Goal: Task Accomplishment & Management: Manage account settings

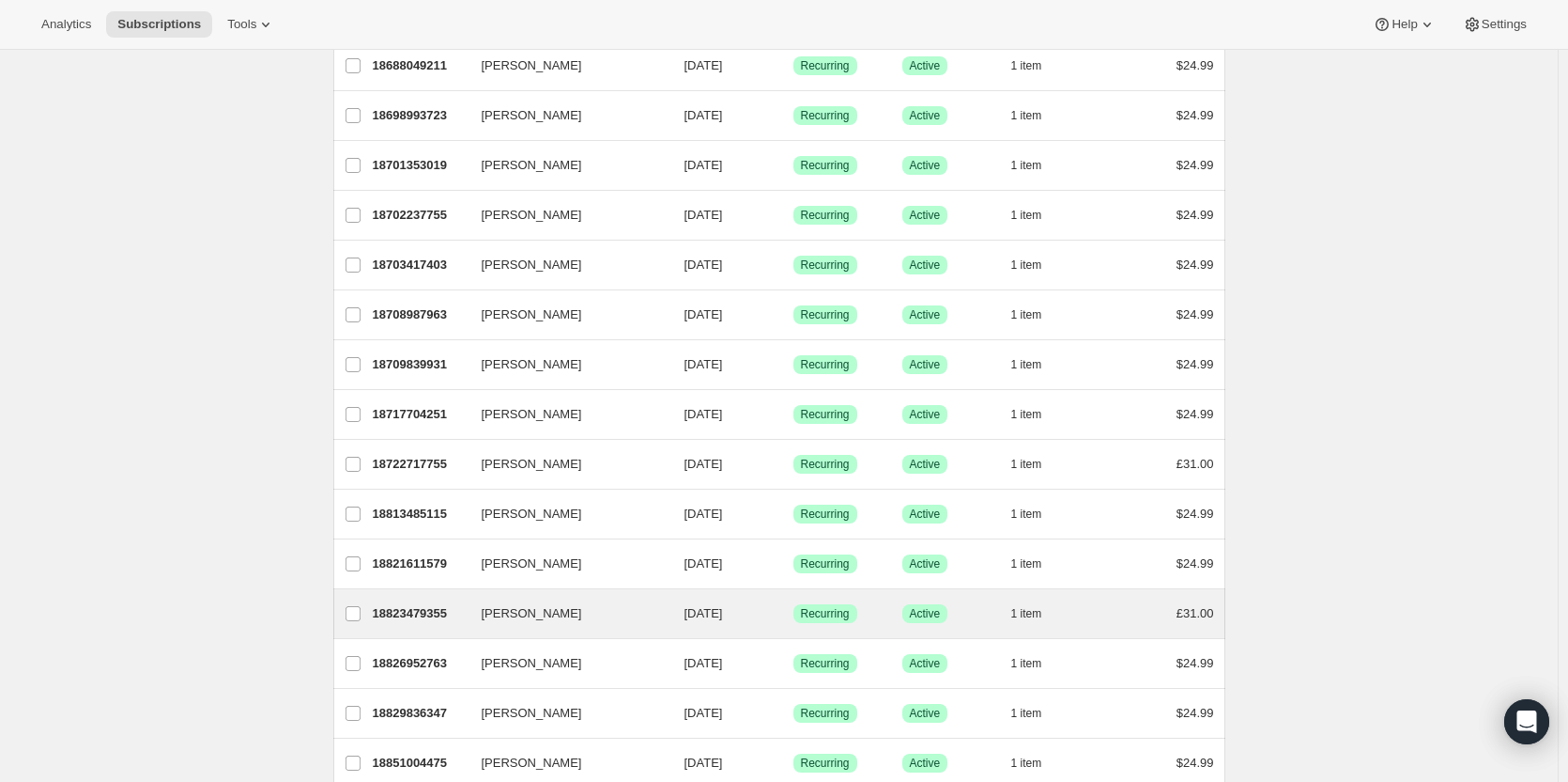
scroll to position [863, 0]
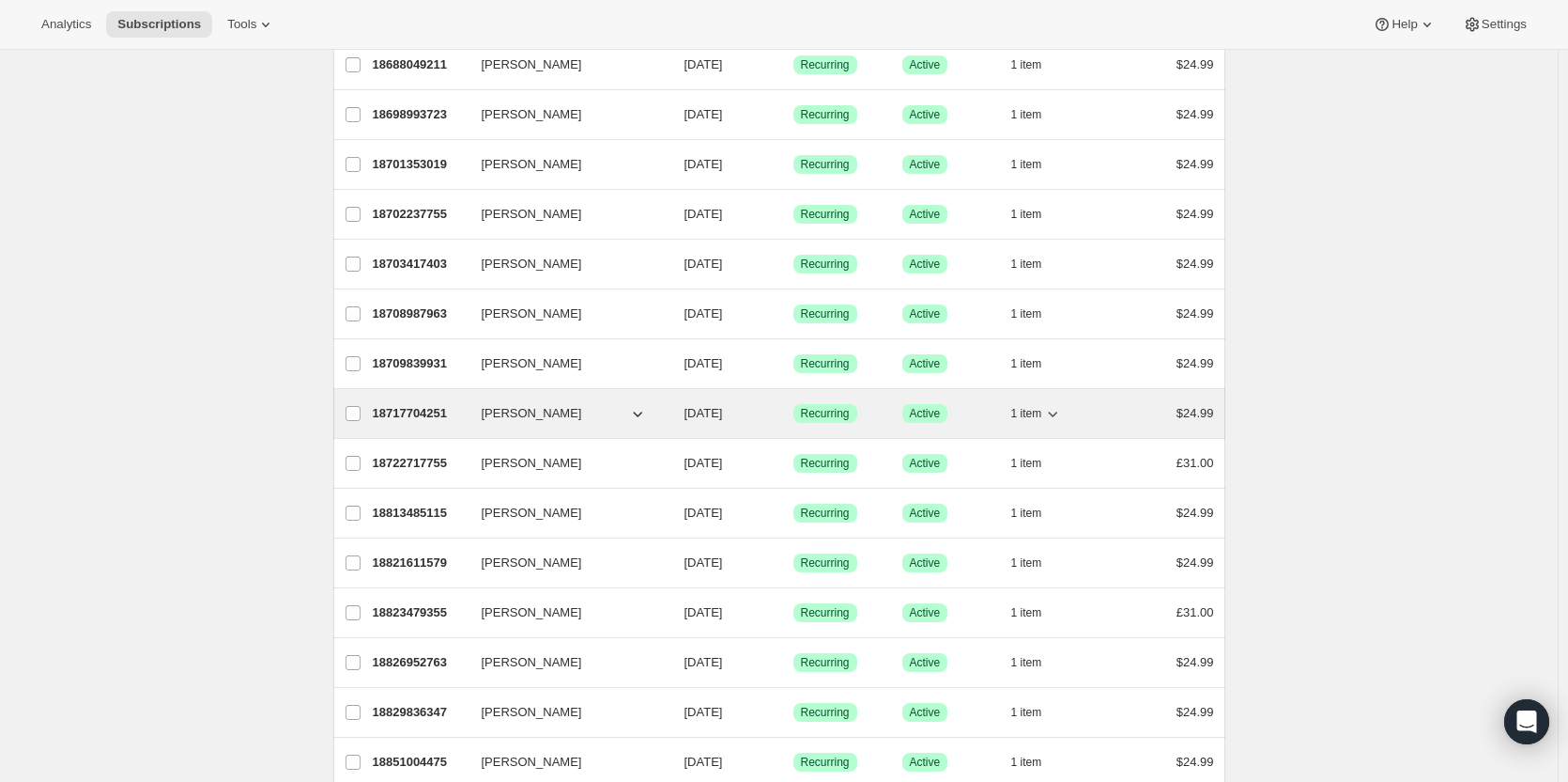
click at [422, 418] on p "18717704251" at bounding box center [420, 413] width 94 height 19
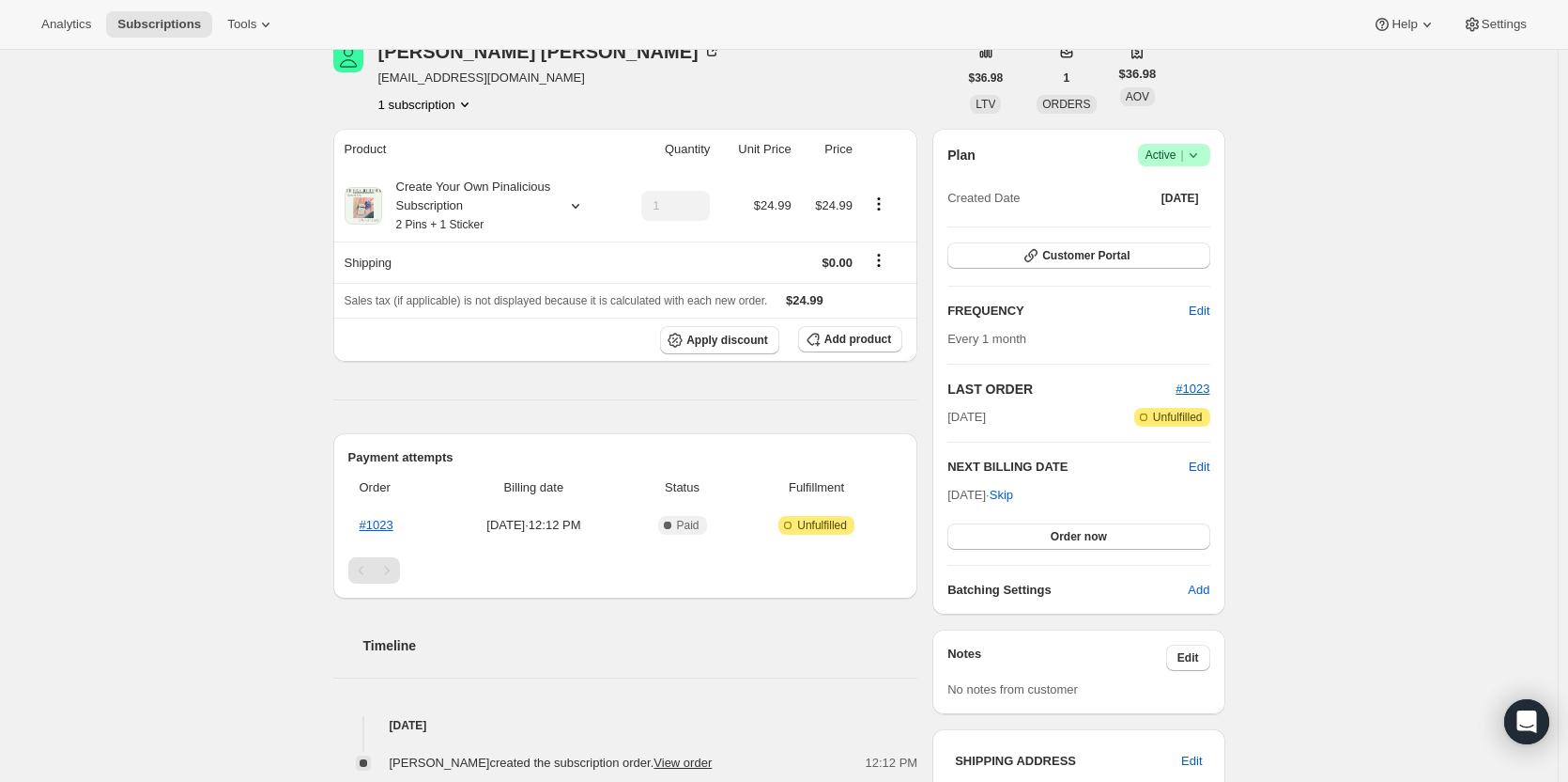
scroll to position [95, 0]
click at [1119, 262] on button "Customer Portal" at bounding box center [1078, 254] width 262 height 26
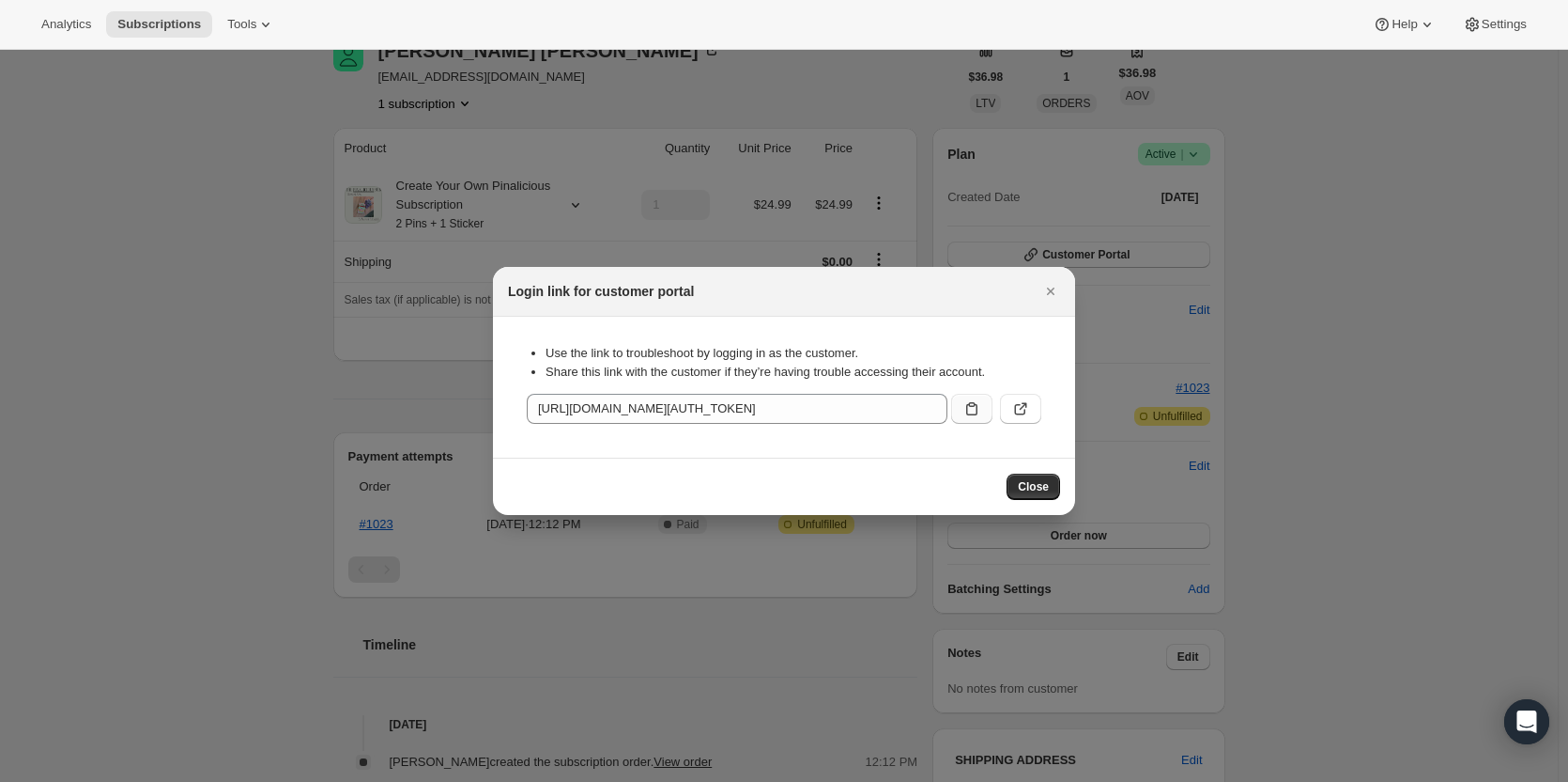
click at [971, 415] on icon ":r89:" at bounding box center [972, 408] width 11 height 13
click at [1025, 486] on span "Close" at bounding box center [1033, 486] width 31 height 15
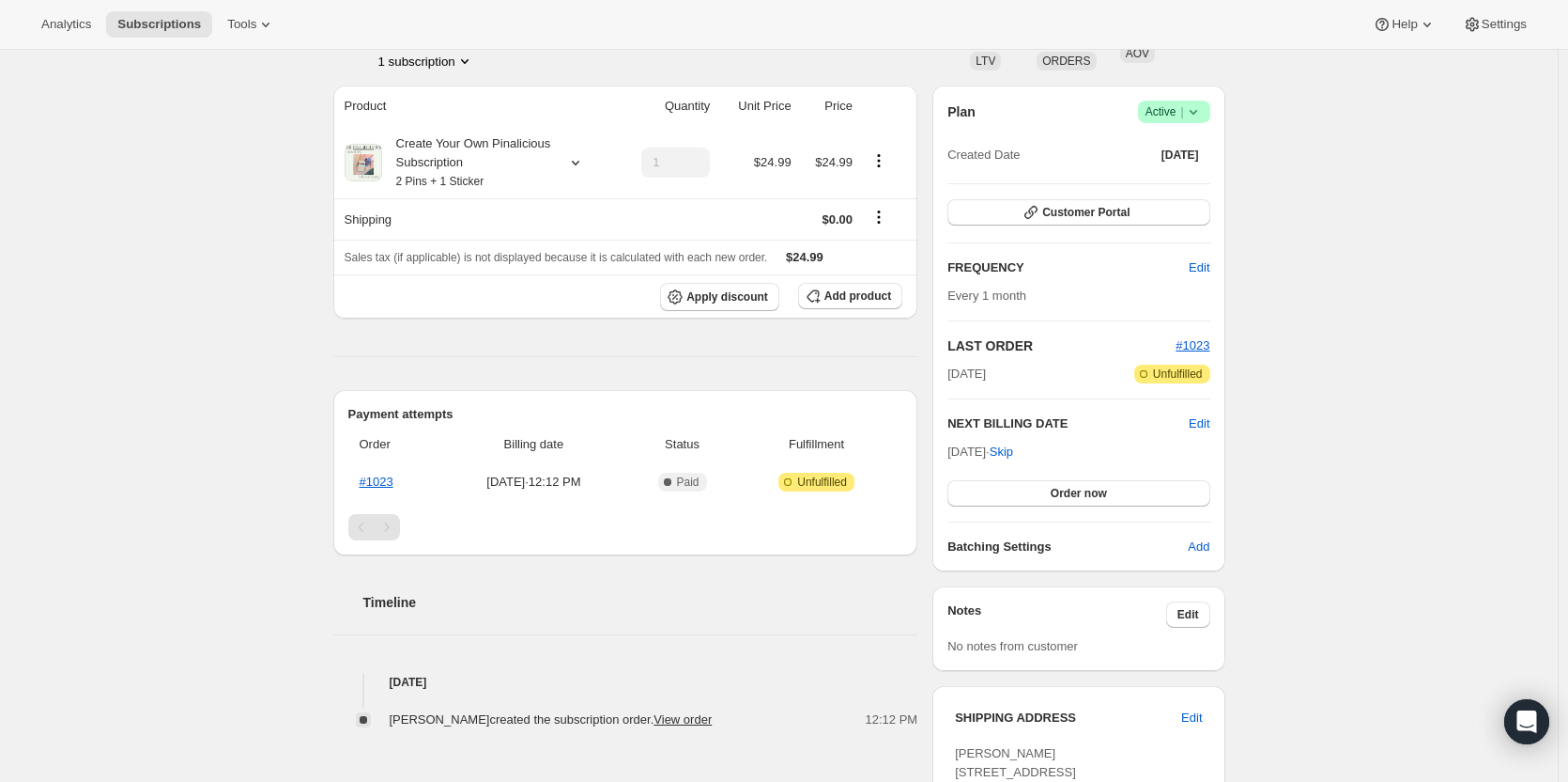
scroll to position [0, 0]
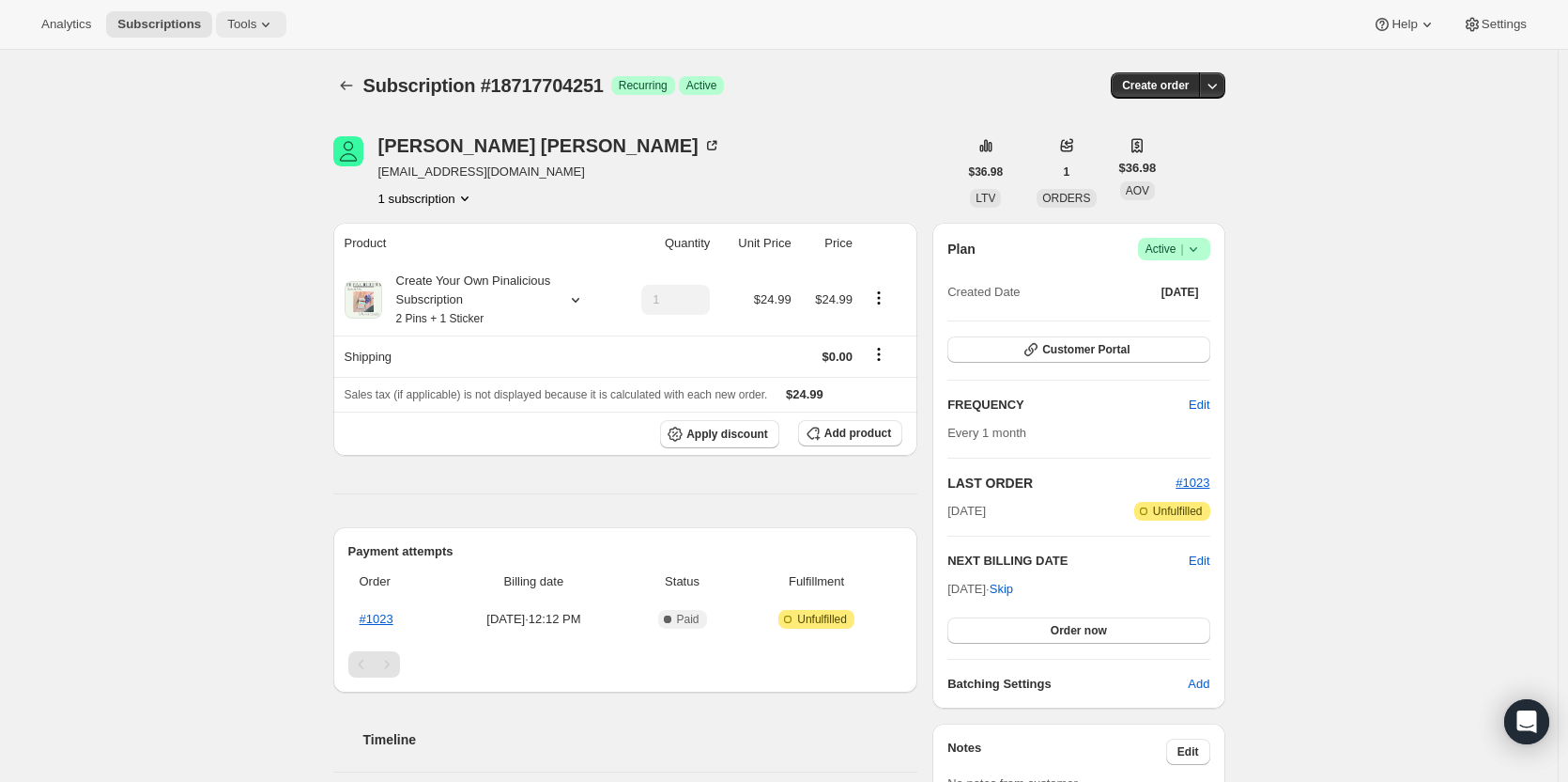
click at [239, 25] on span "Tools" at bounding box center [241, 24] width 29 height 15
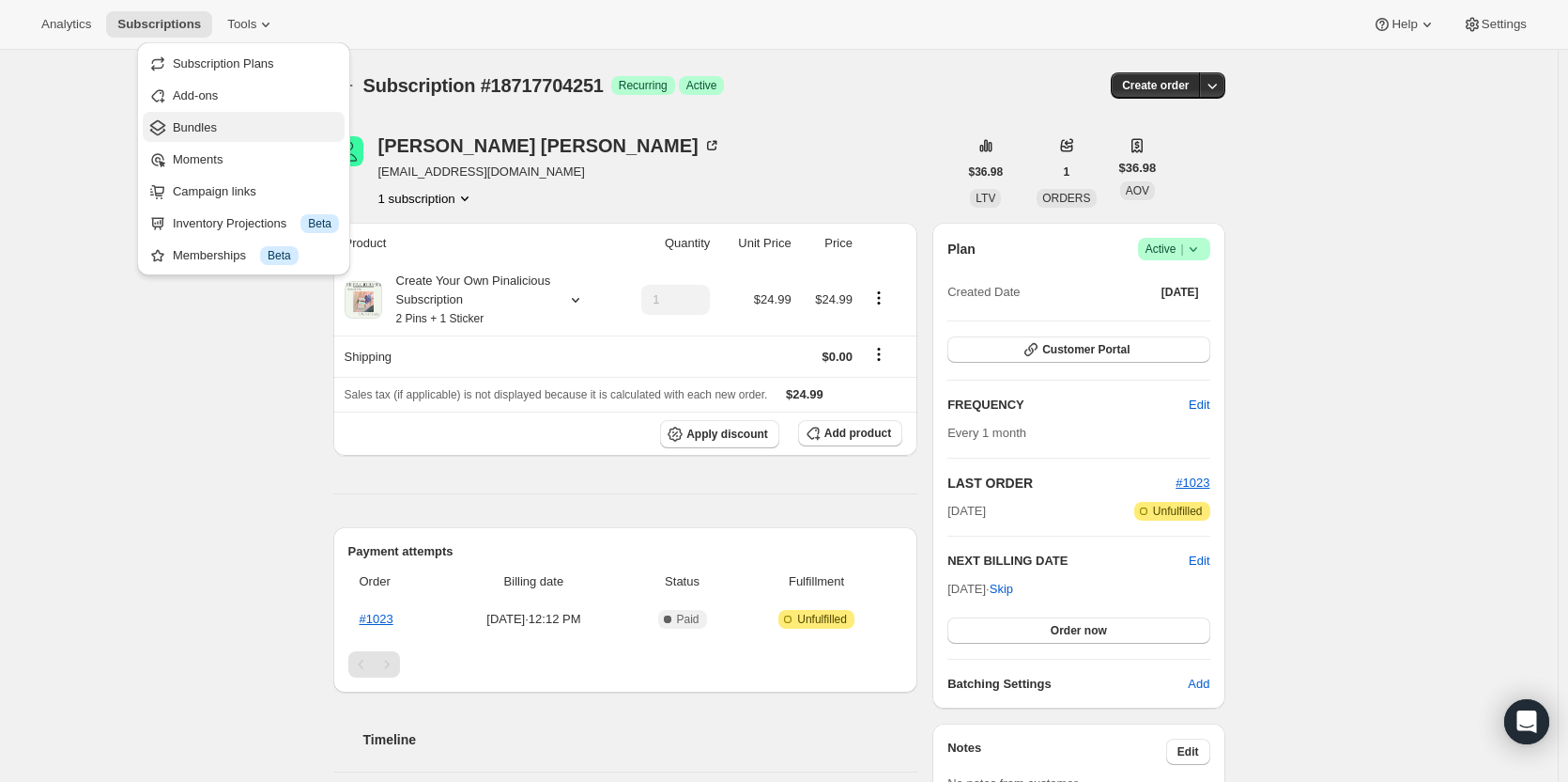
click at [188, 131] on span "Bundles" at bounding box center [195, 128] width 44 height 14
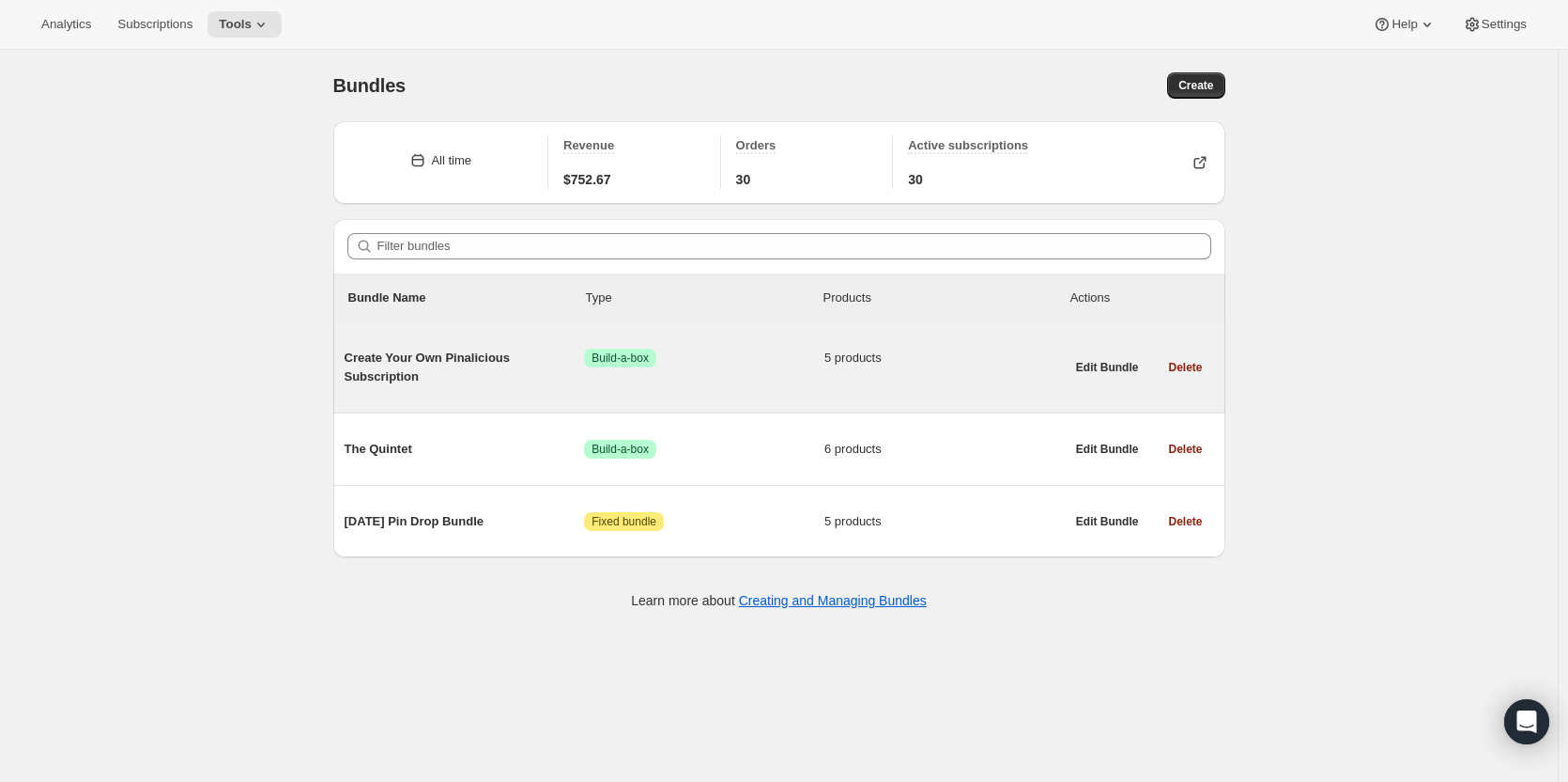
click at [551, 355] on span "Create Your Own Pinalicious Subscription" at bounding box center [465, 368] width 241 height 38
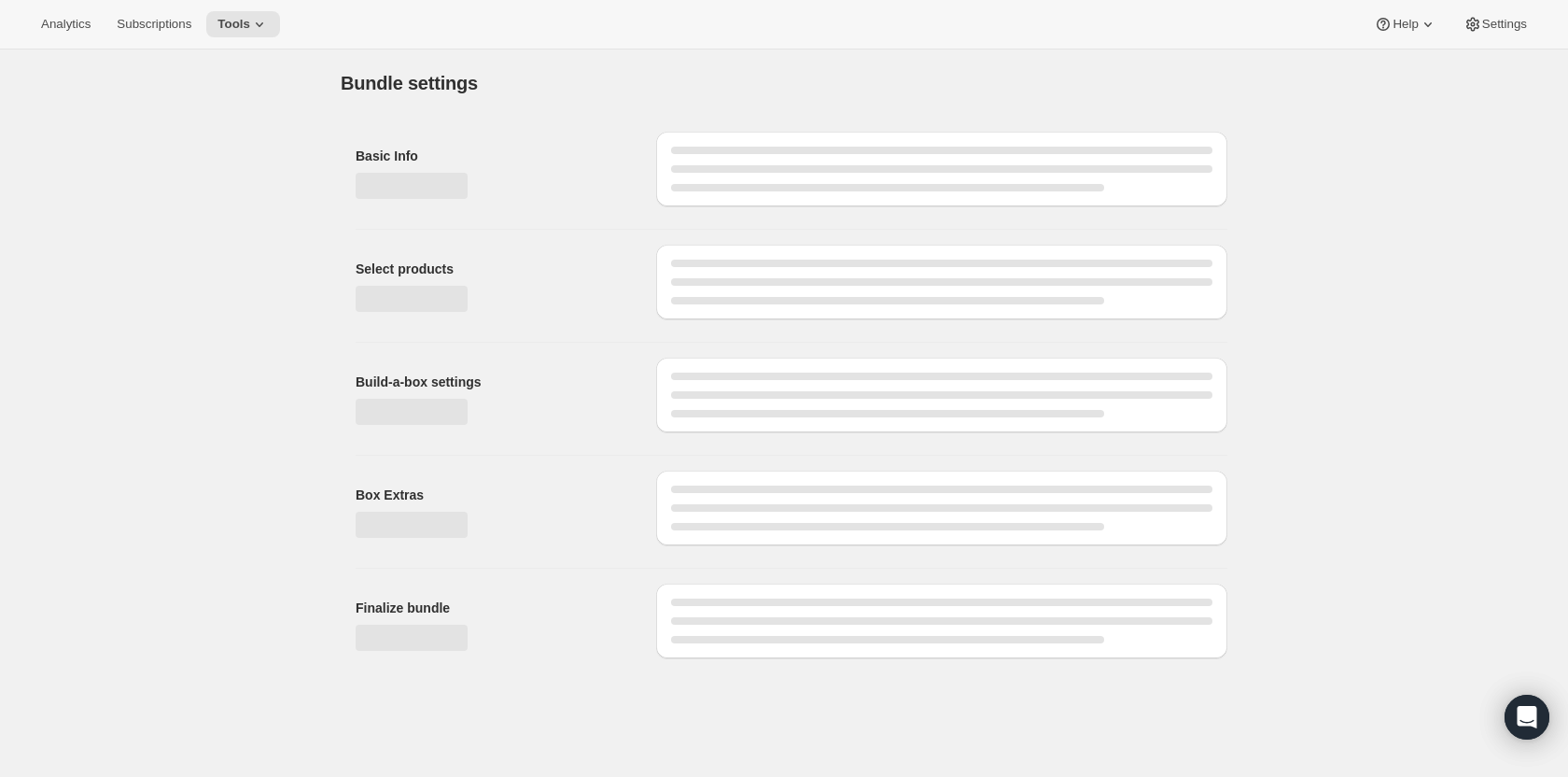
type input "Create Your Own Pinalicious Subscription"
radio input "true"
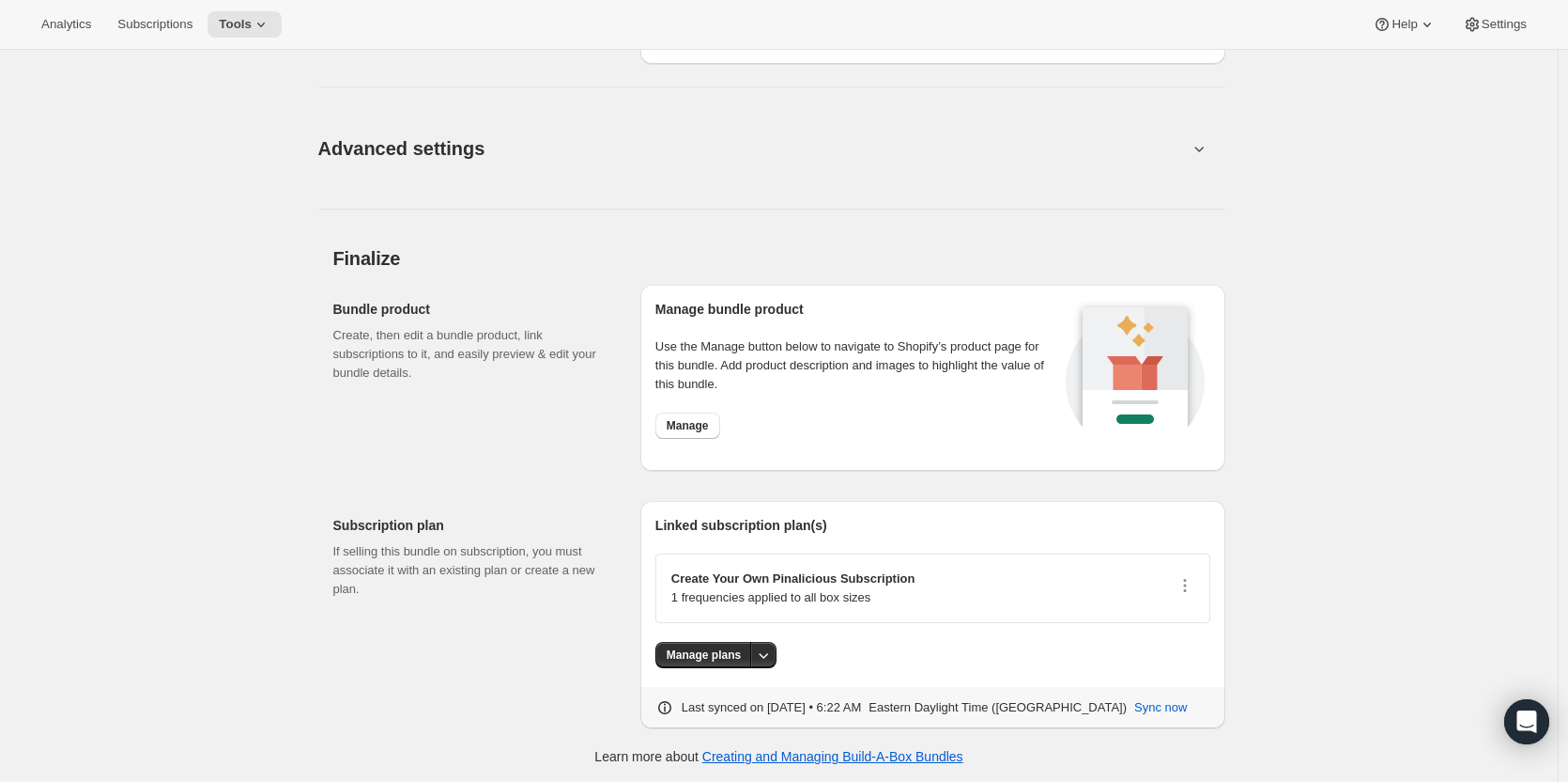
scroll to position [1578, 0]
click at [1206, 146] on icon at bounding box center [1199, 147] width 19 height 19
click at [1179, 139] on button "Advanced settings" at bounding box center [753, 146] width 892 height 73
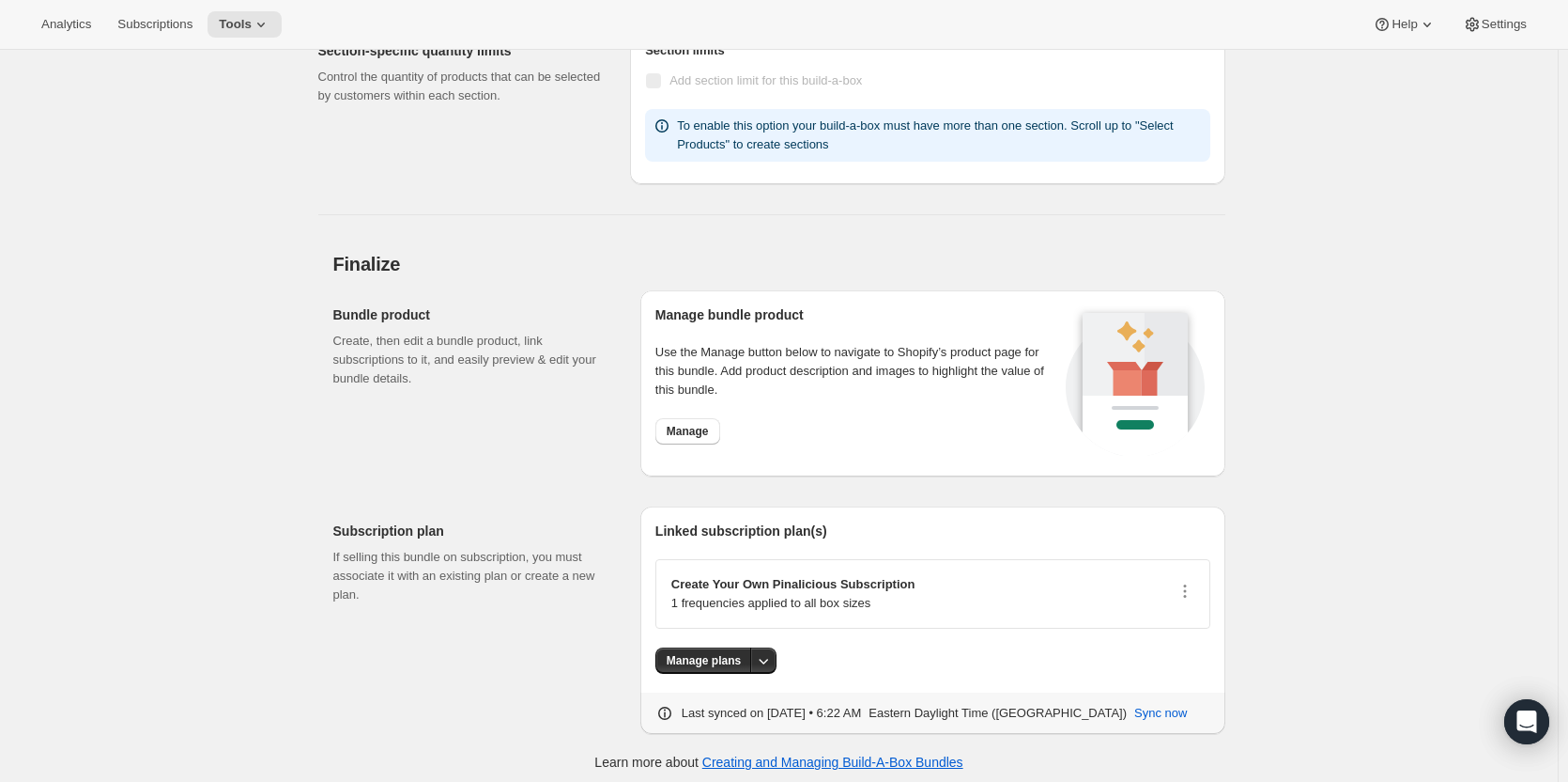
scroll to position [1906, 0]
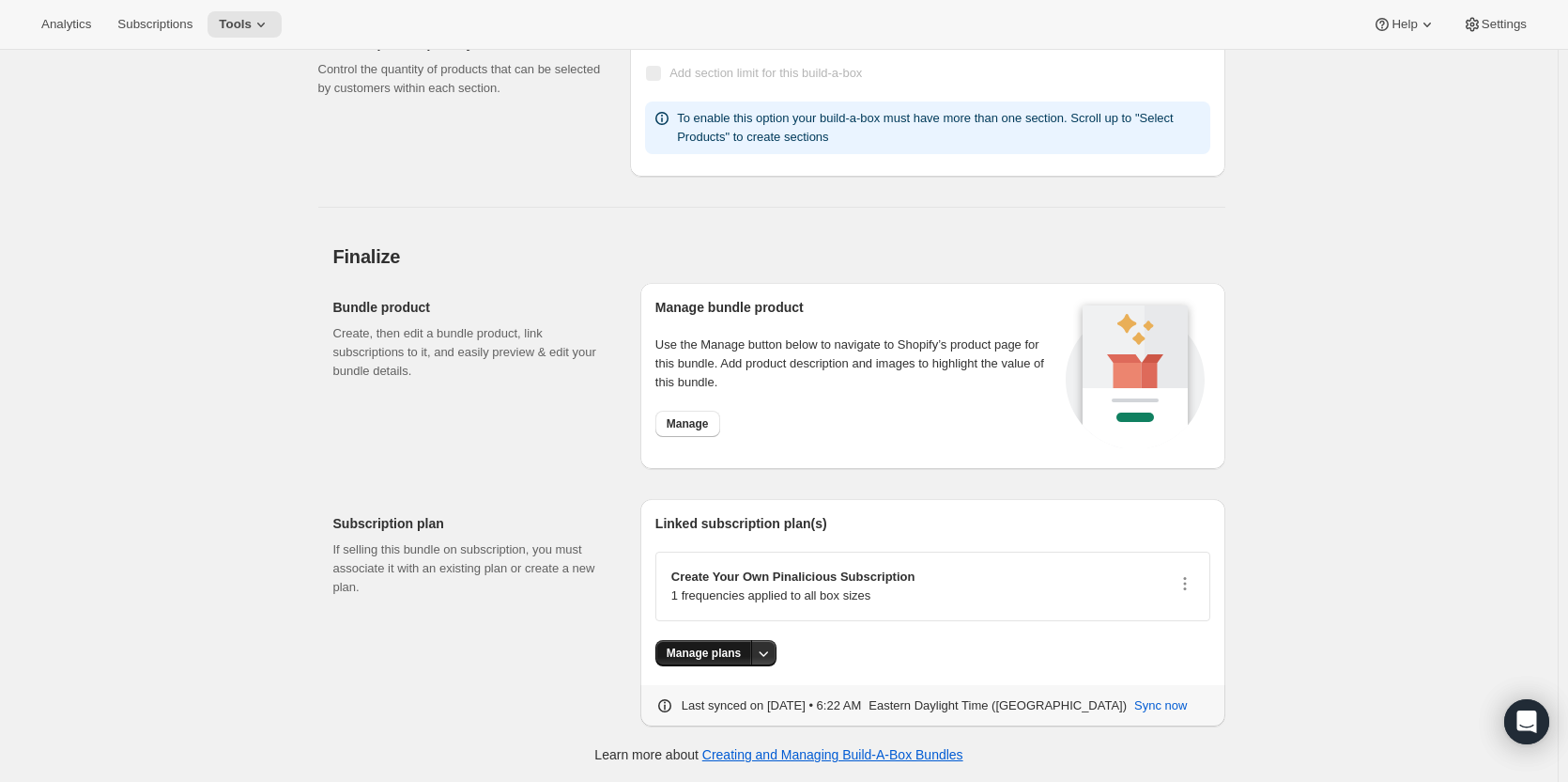
click at [712, 650] on span "Manage plans" at bounding box center [704, 652] width 75 height 15
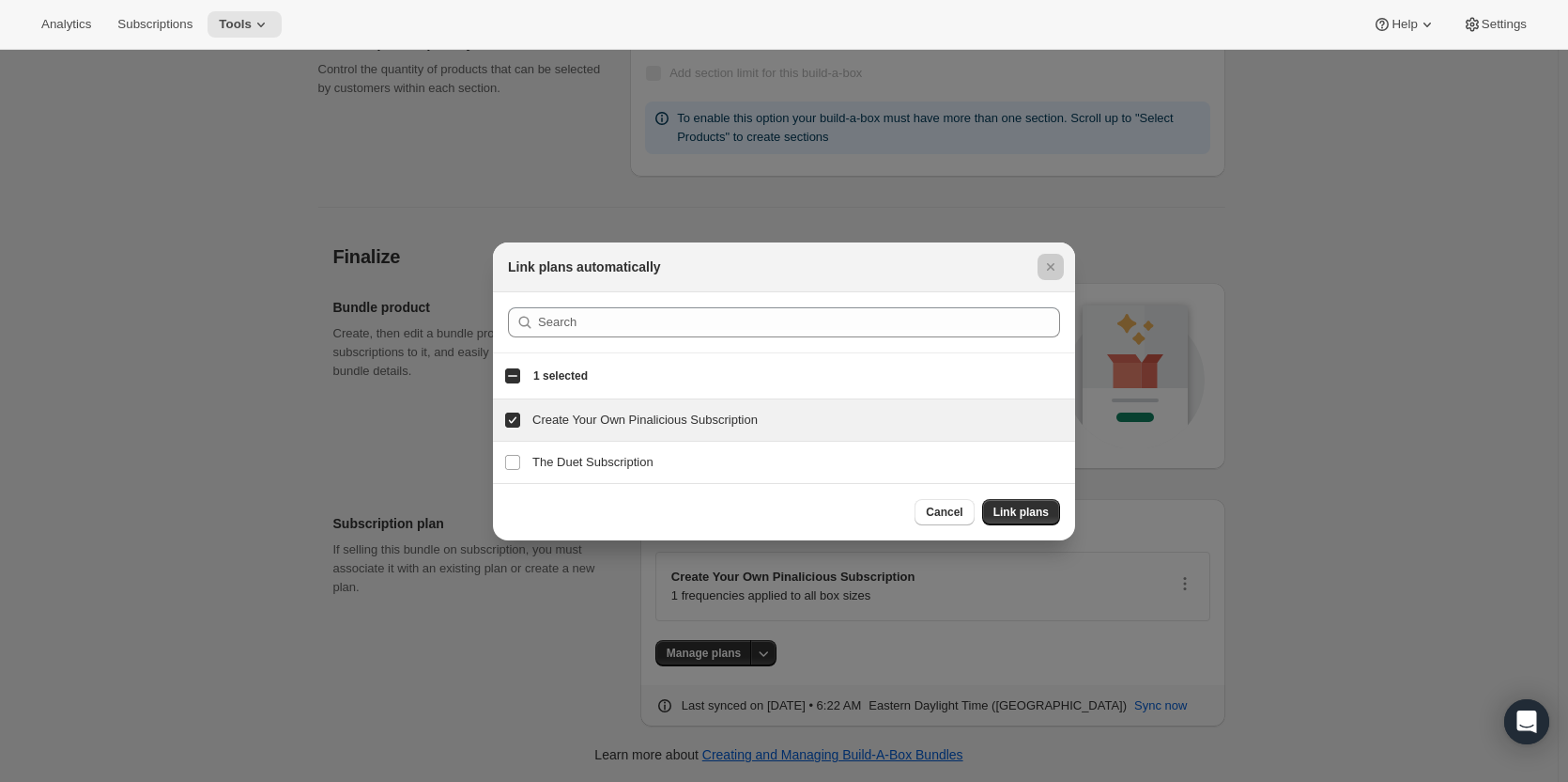
click at [1384, 293] on div at bounding box center [784, 391] width 1568 height 782
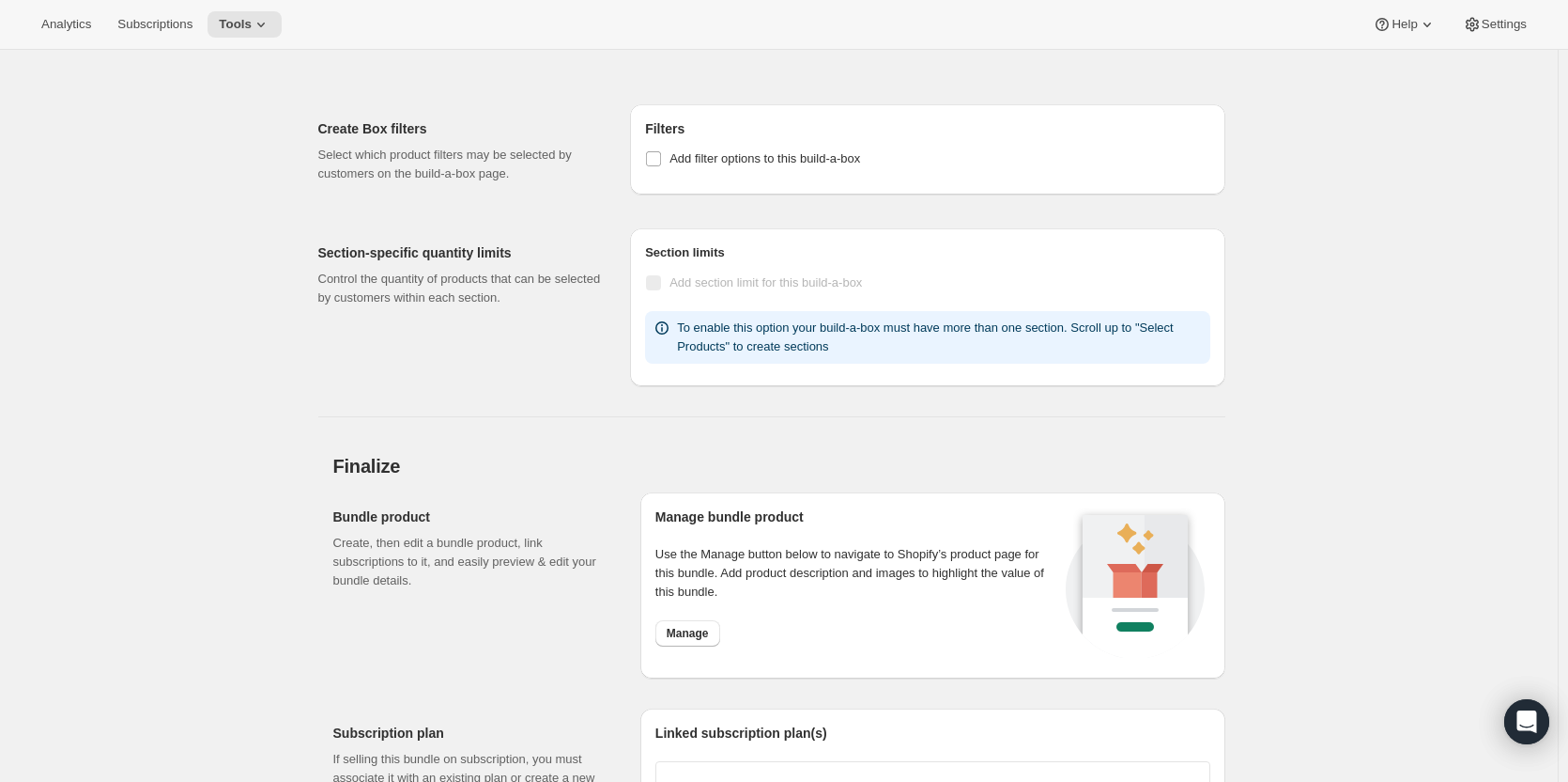
scroll to position [1676, 0]
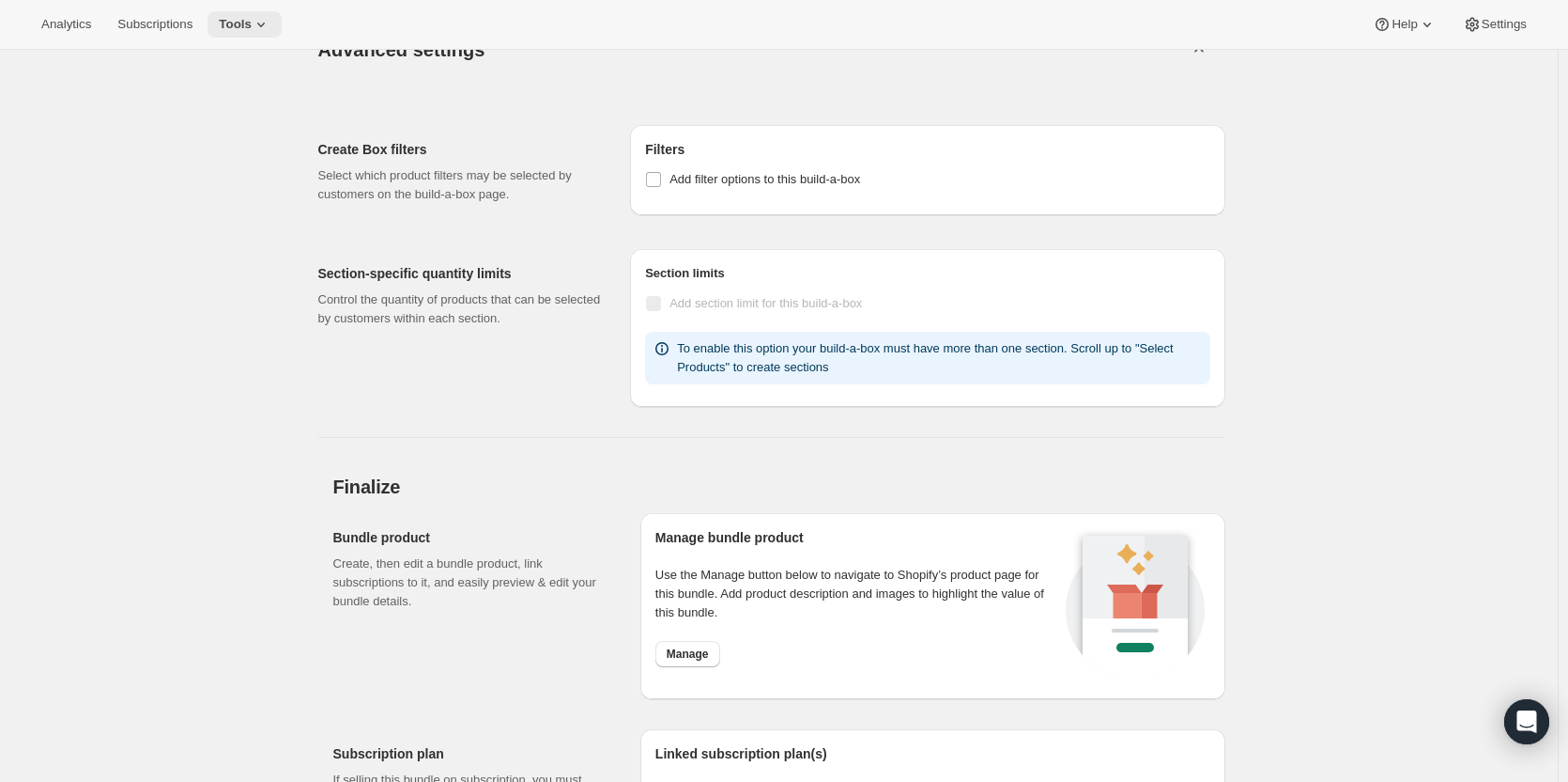
click at [241, 17] on span "Tools" at bounding box center [235, 24] width 33 height 15
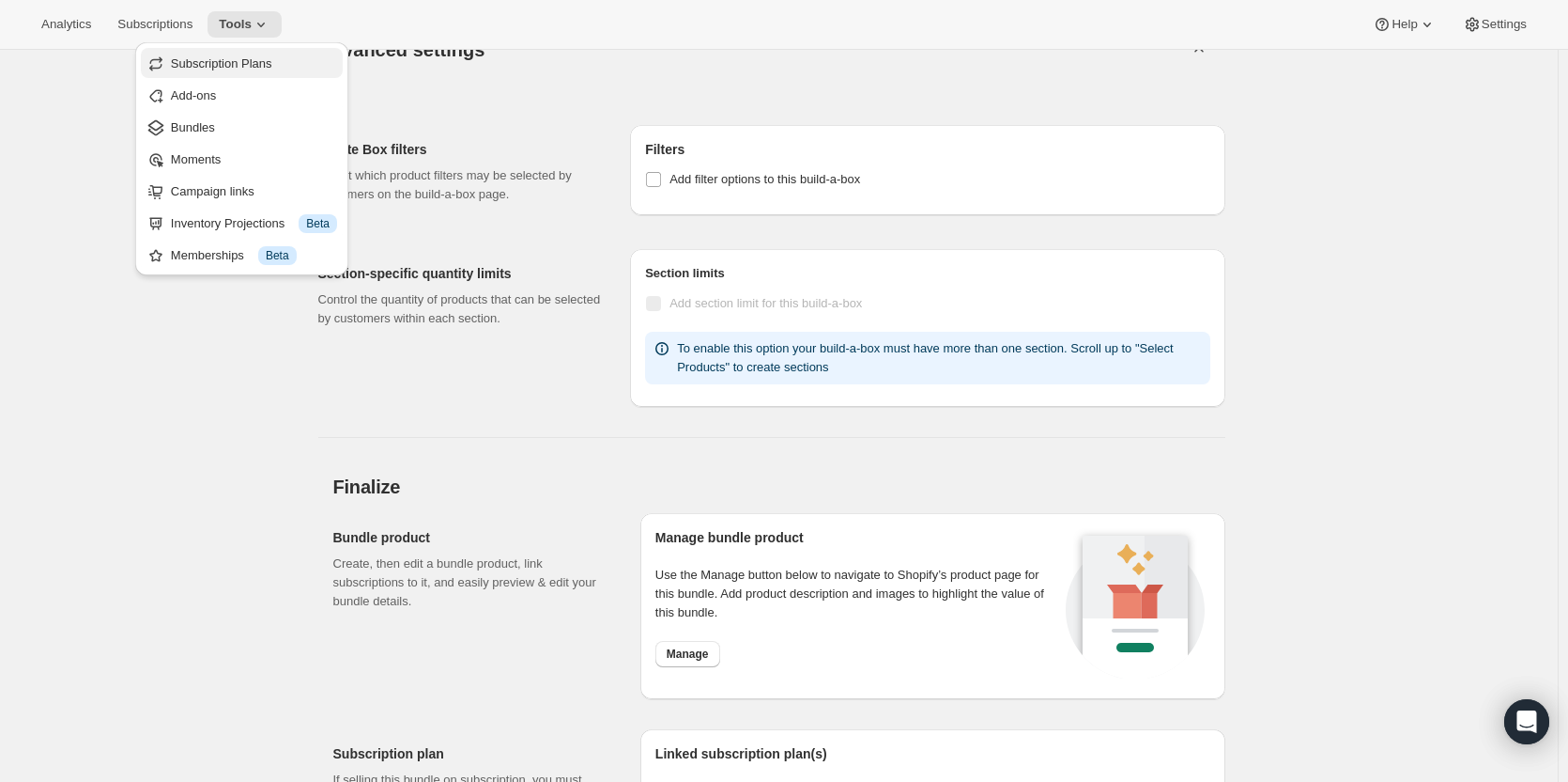
click at [226, 73] on span "Subscription Plans" at bounding box center [254, 64] width 166 height 19
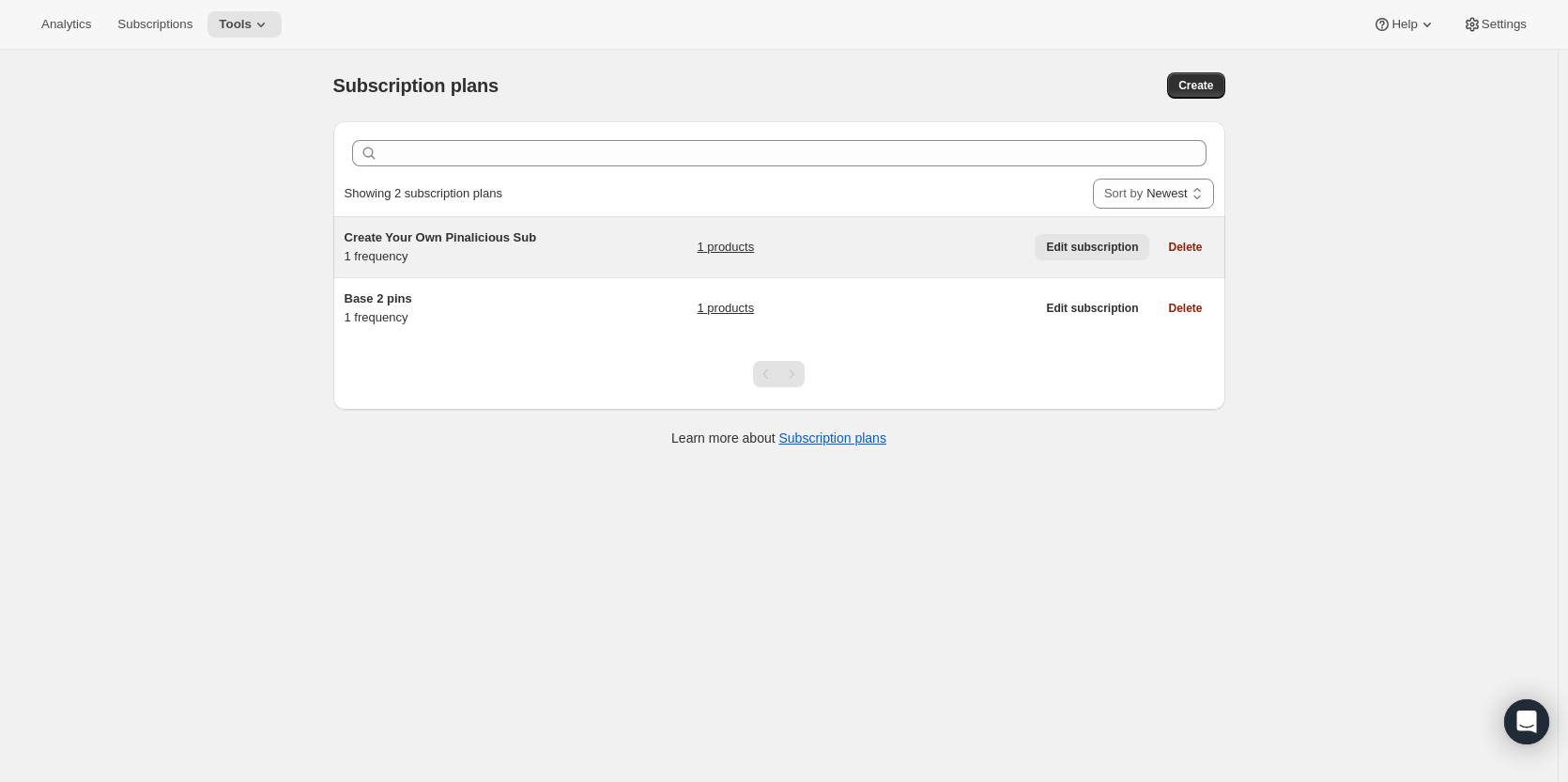
click at [1099, 254] on span "Edit subscription" at bounding box center [1092, 247] width 92 height 15
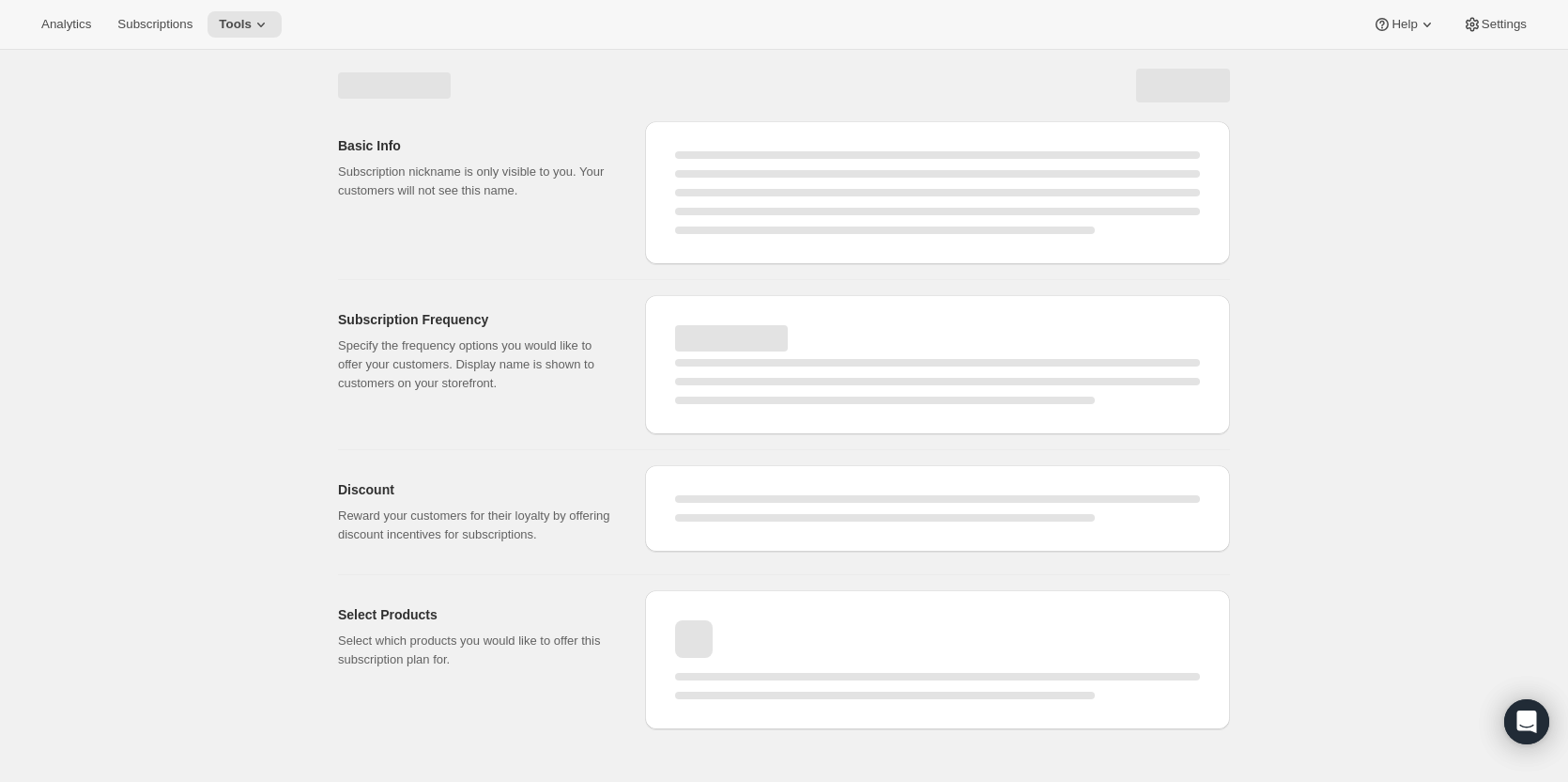
select select "WEEK"
select select "MONTH"
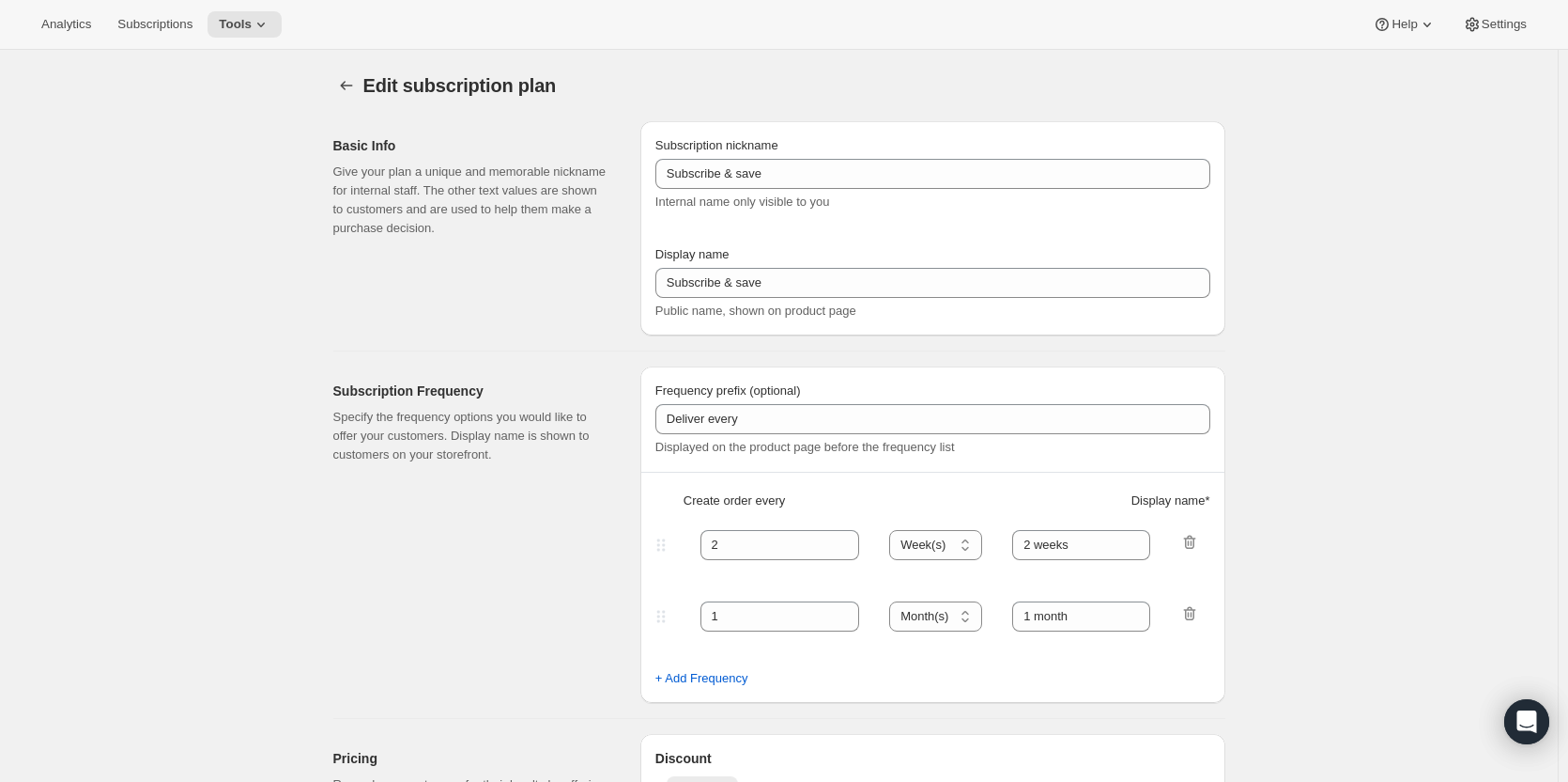
type input "Create Your Own Pinalicious Sub"
type input "Create Your Own Pinalicious Subscription"
type input "Your choice of 2 pins + 1 sticker with delivery every"
type input "1"
select select "MONTH"
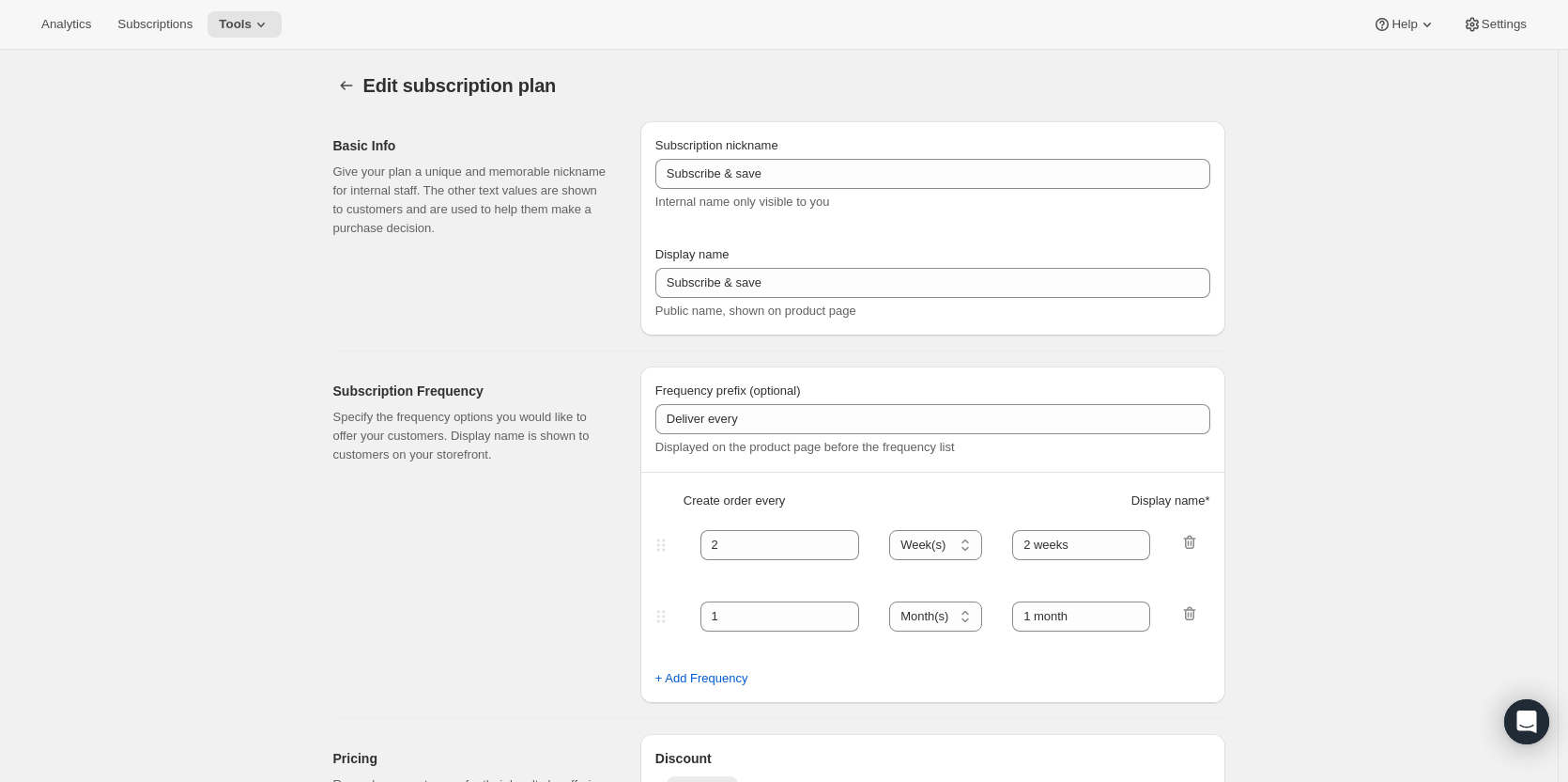
type input "1 month"
type input "0.0"
select select "FIXED_AMOUNT"
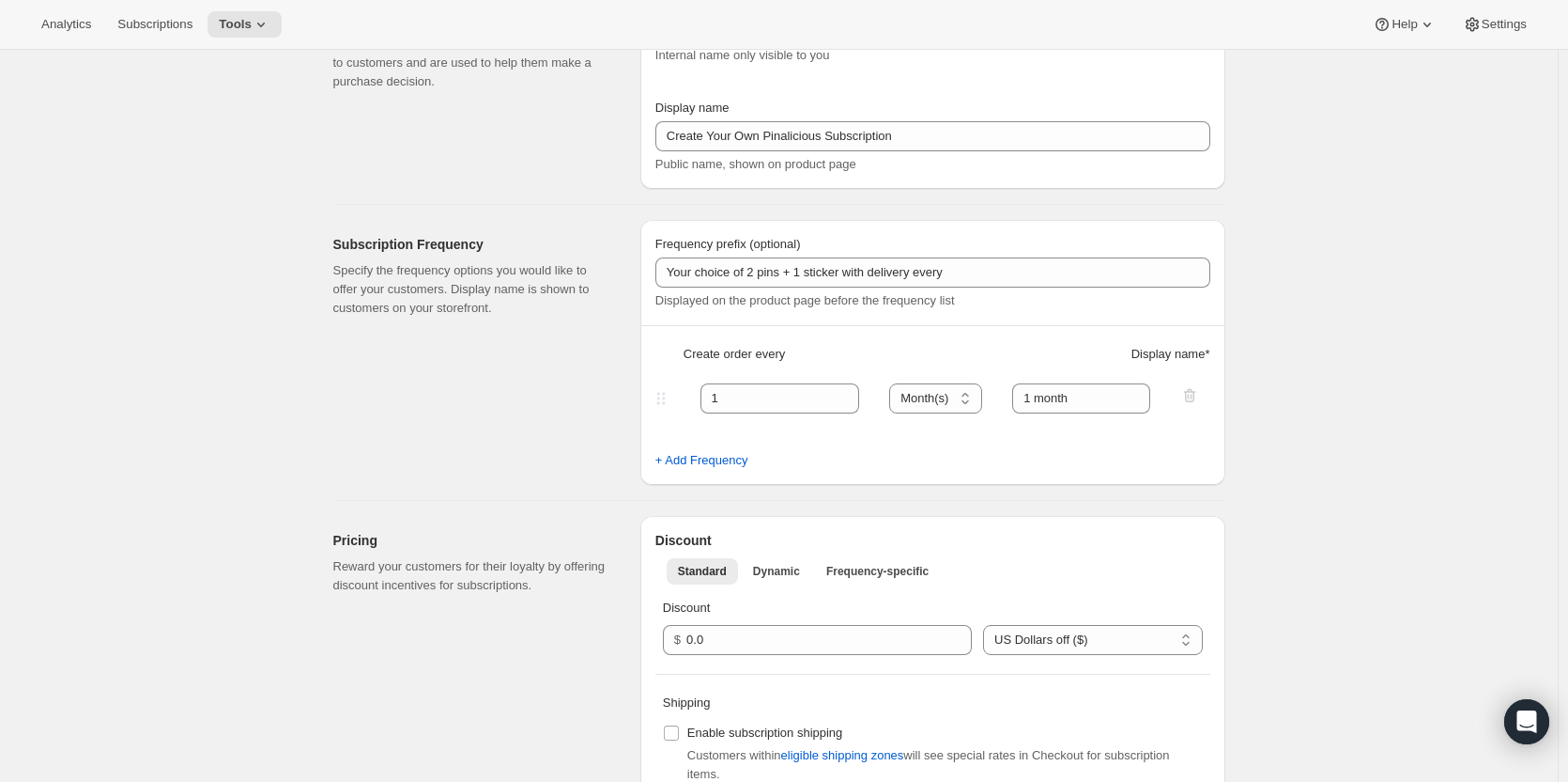
scroll to position [147, 0]
click at [605, 457] on div "Subscription Frequency Specify the frequency options you would like to offer yo…" at bounding box center [479, 352] width 292 height 265
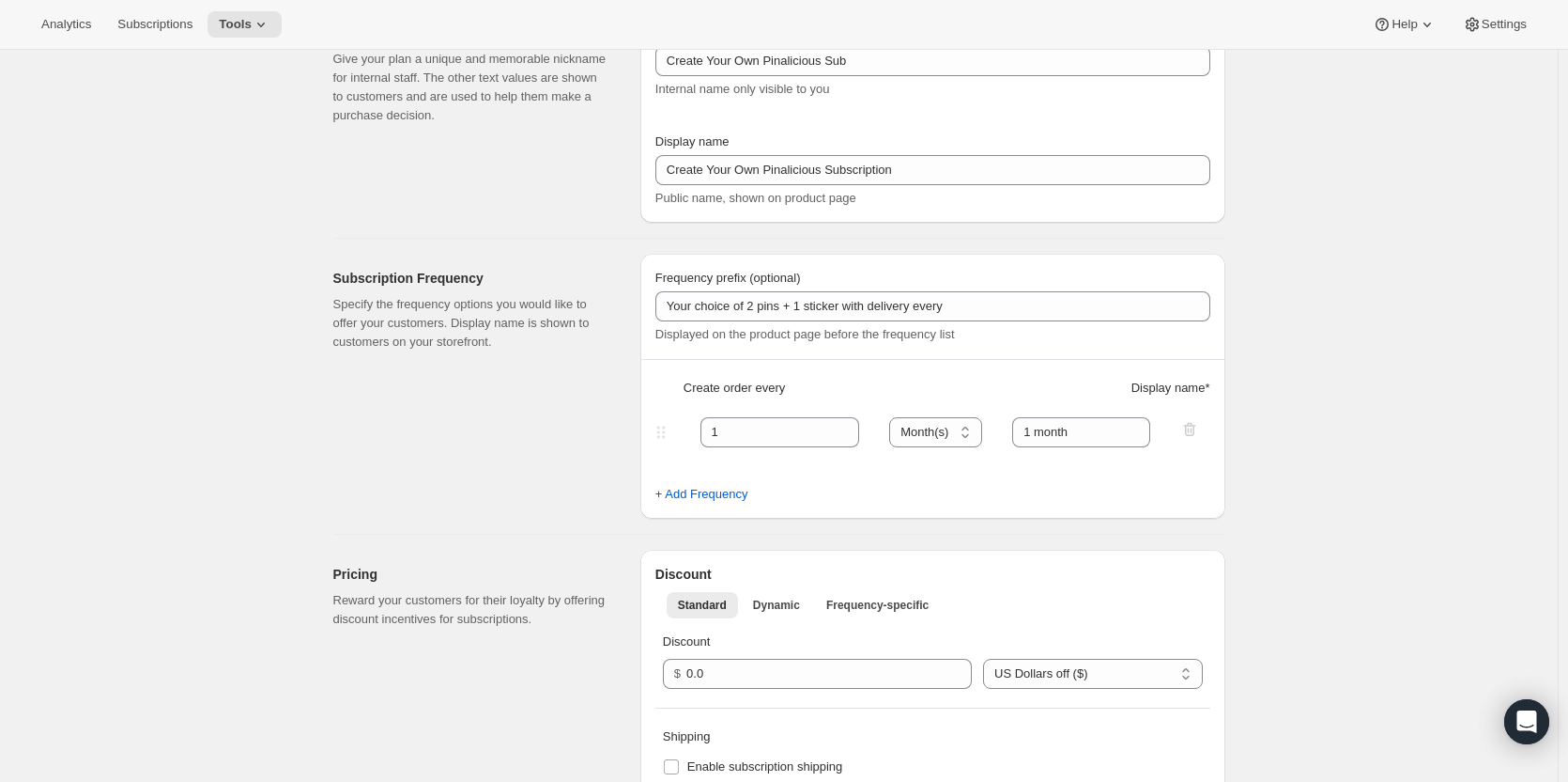
scroll to position [114, 0]
click at [720, 498] on span "+ Add Frequency" at bounding box center [701, 493] width 93 height 19
select select "MONTH"
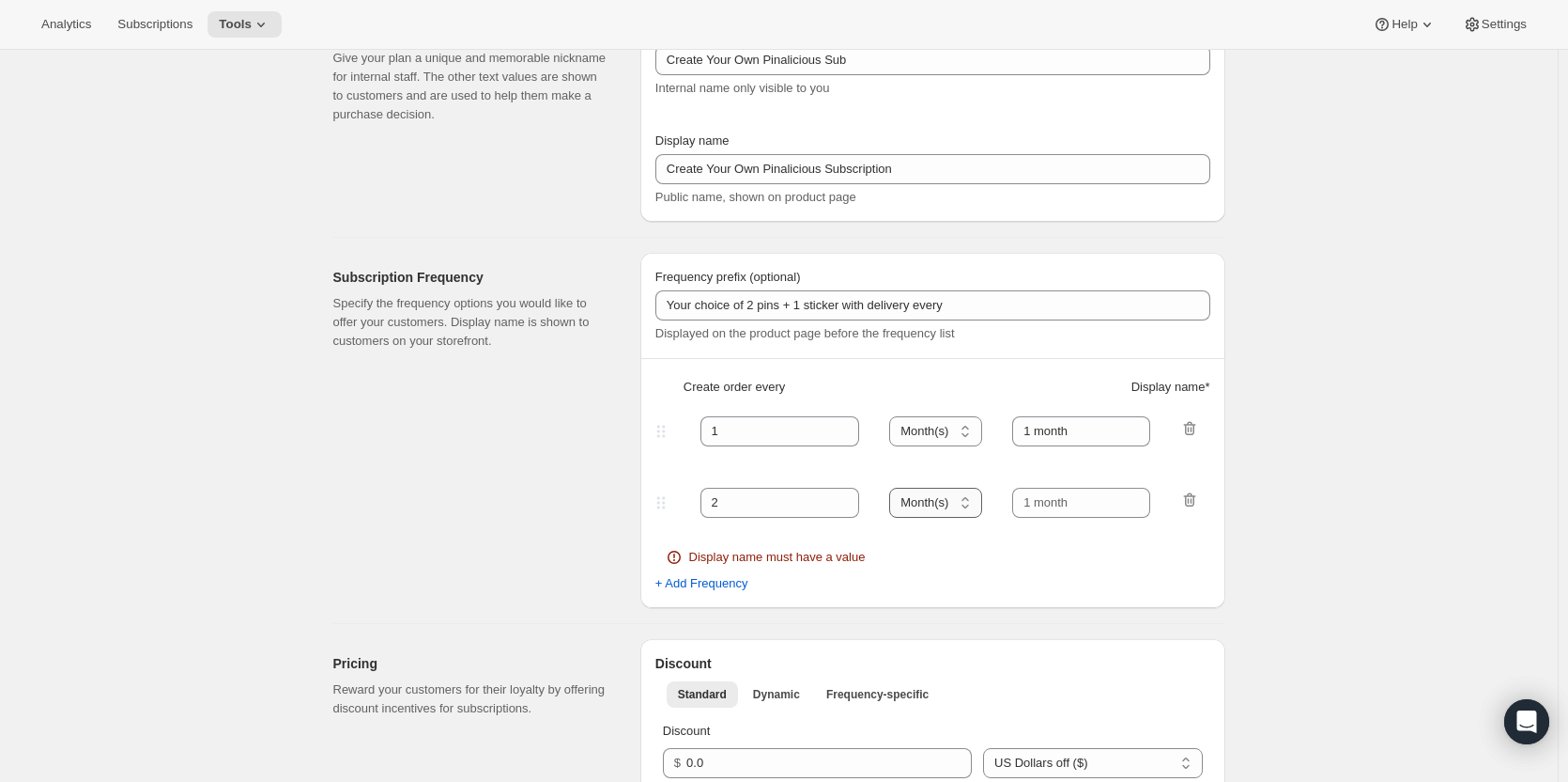
click at [917, 505] on select "Day(s) Week(s) Month(s) Year(s)" at bounding box center [935, 503] width 93 height 30
click at [1191, 506] on icon "button" at bounding box center [1190, 500] width 12 height 14
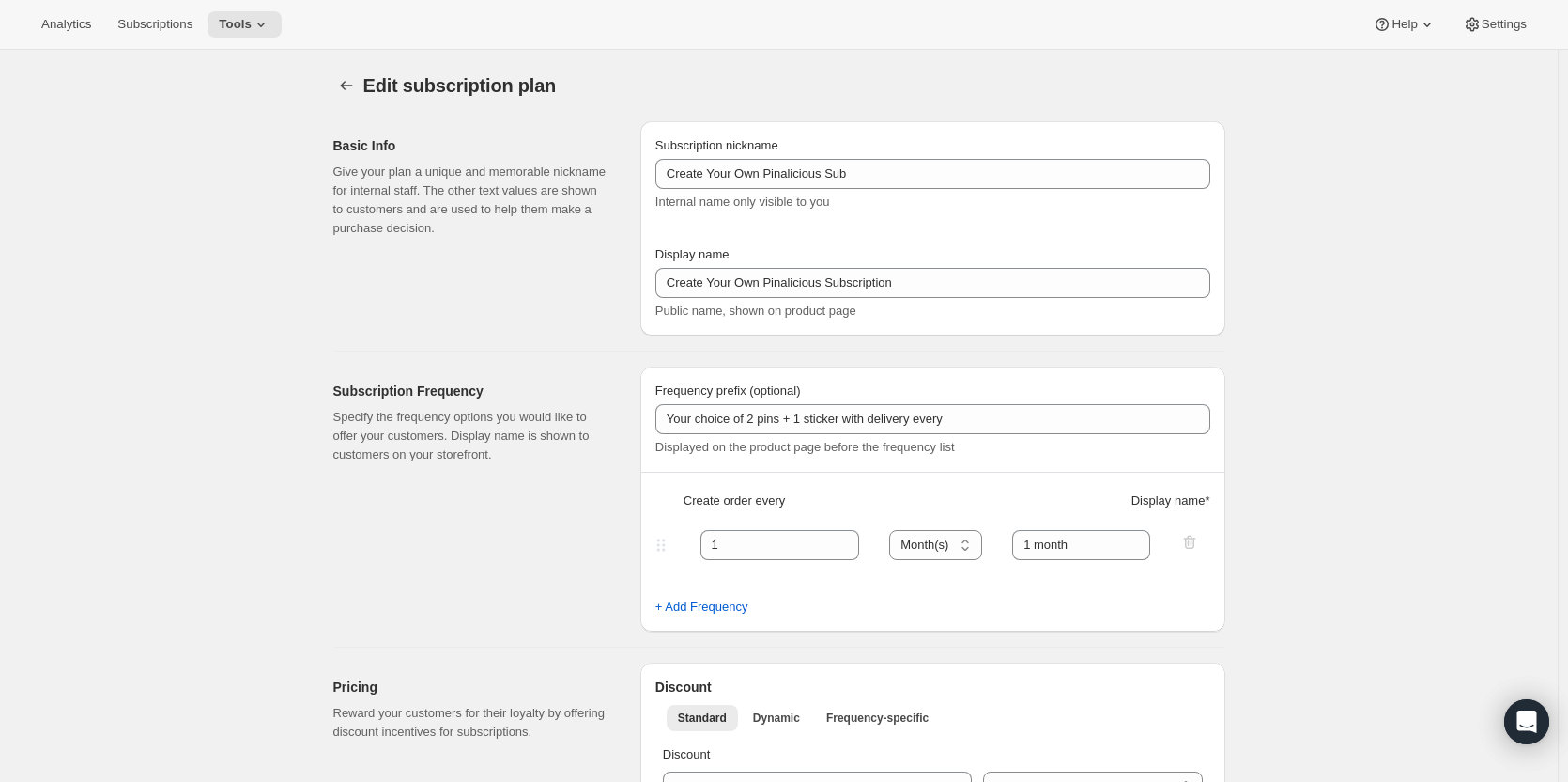
scroll to position [2, 0]
click at [157, 23] on span "Subscriptions" at bounding box center [154, 24] width 75 height 15
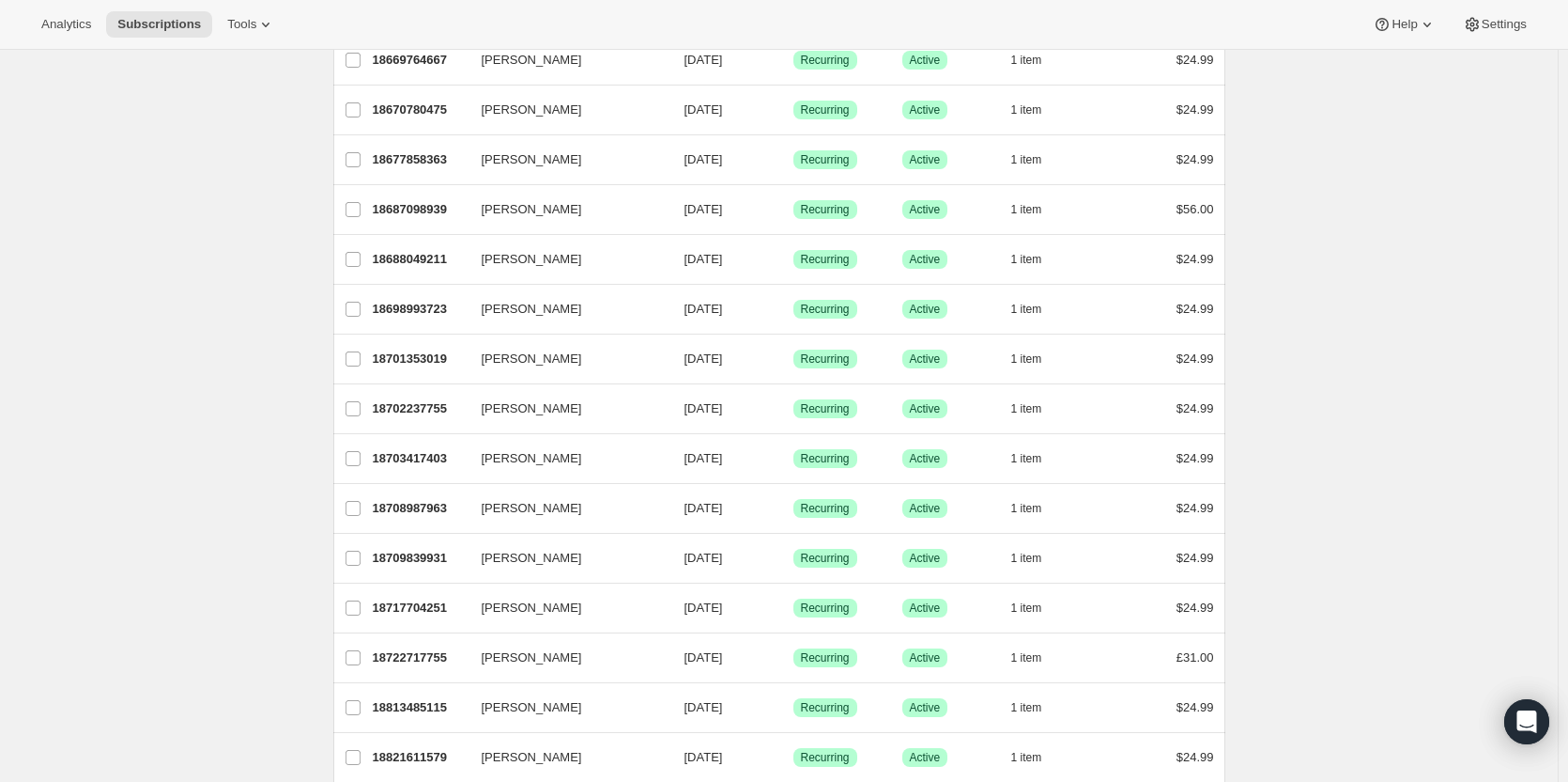
scroll to position [669, 0]
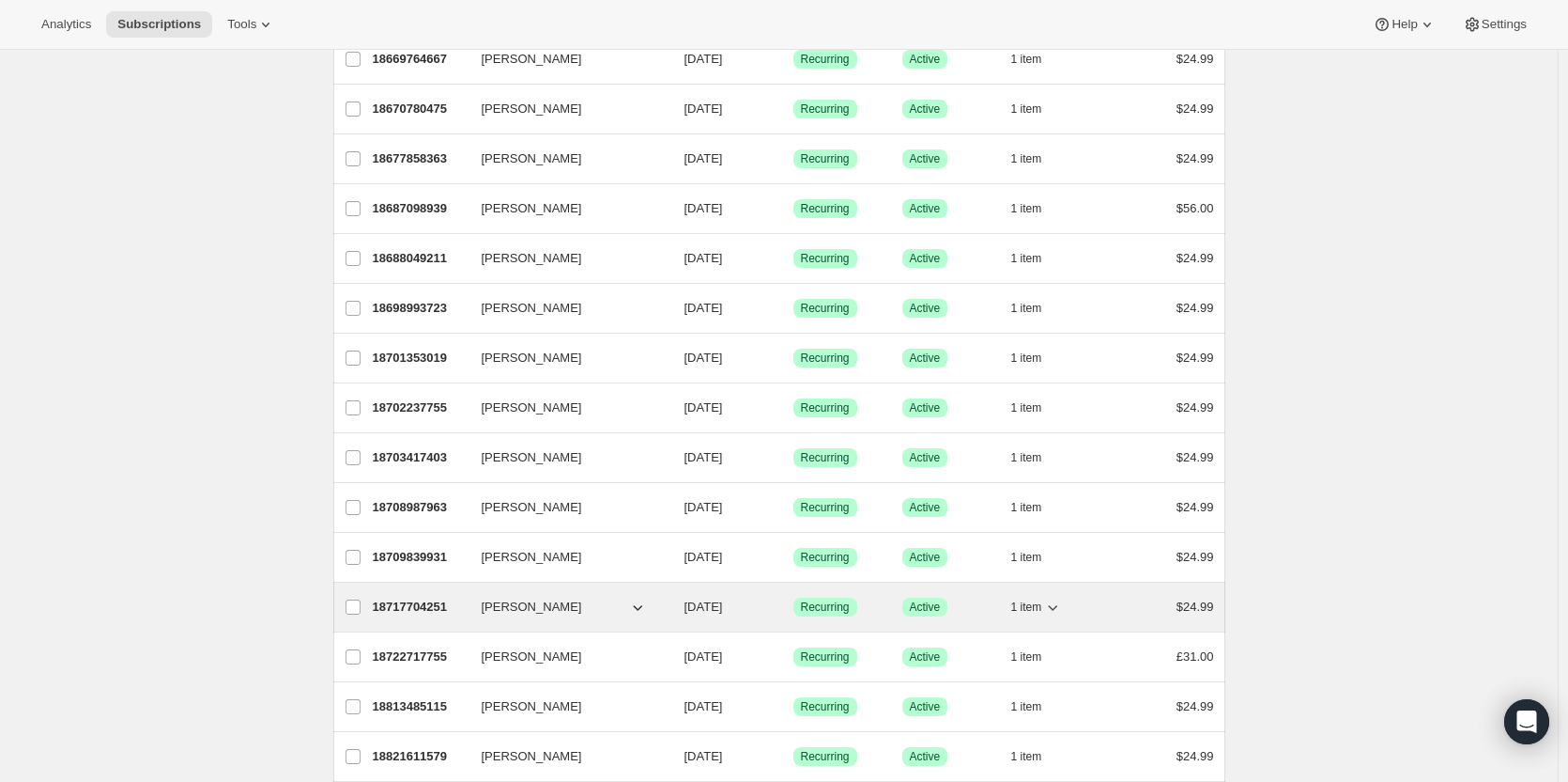
click at [435, 604] on p "18717704251" at bounding box center [420, 607] width 94 height 19
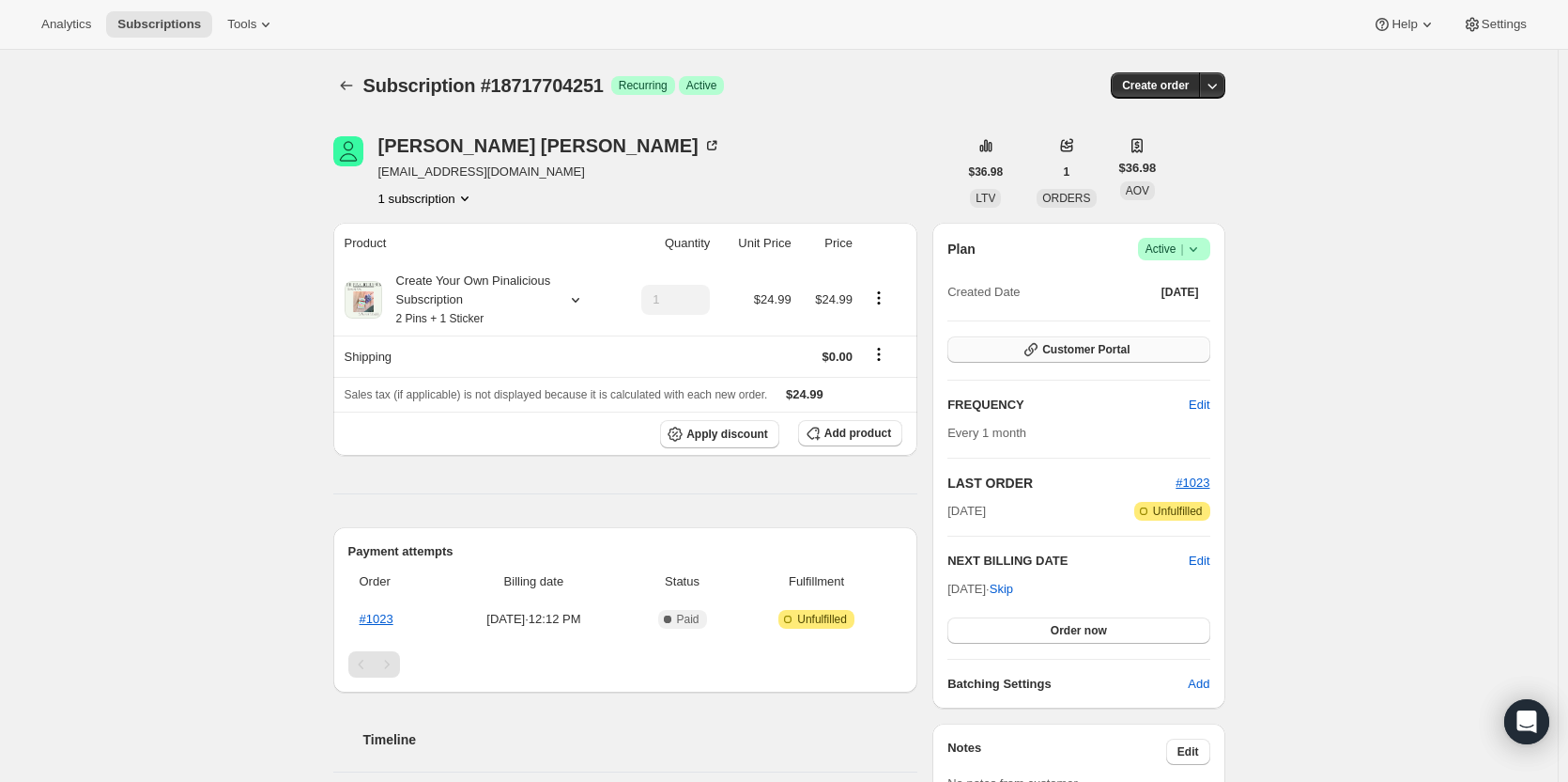
click at [1074, 343] on span "Customer Portal" at bounding box center [1086, 349] width 88 height 15
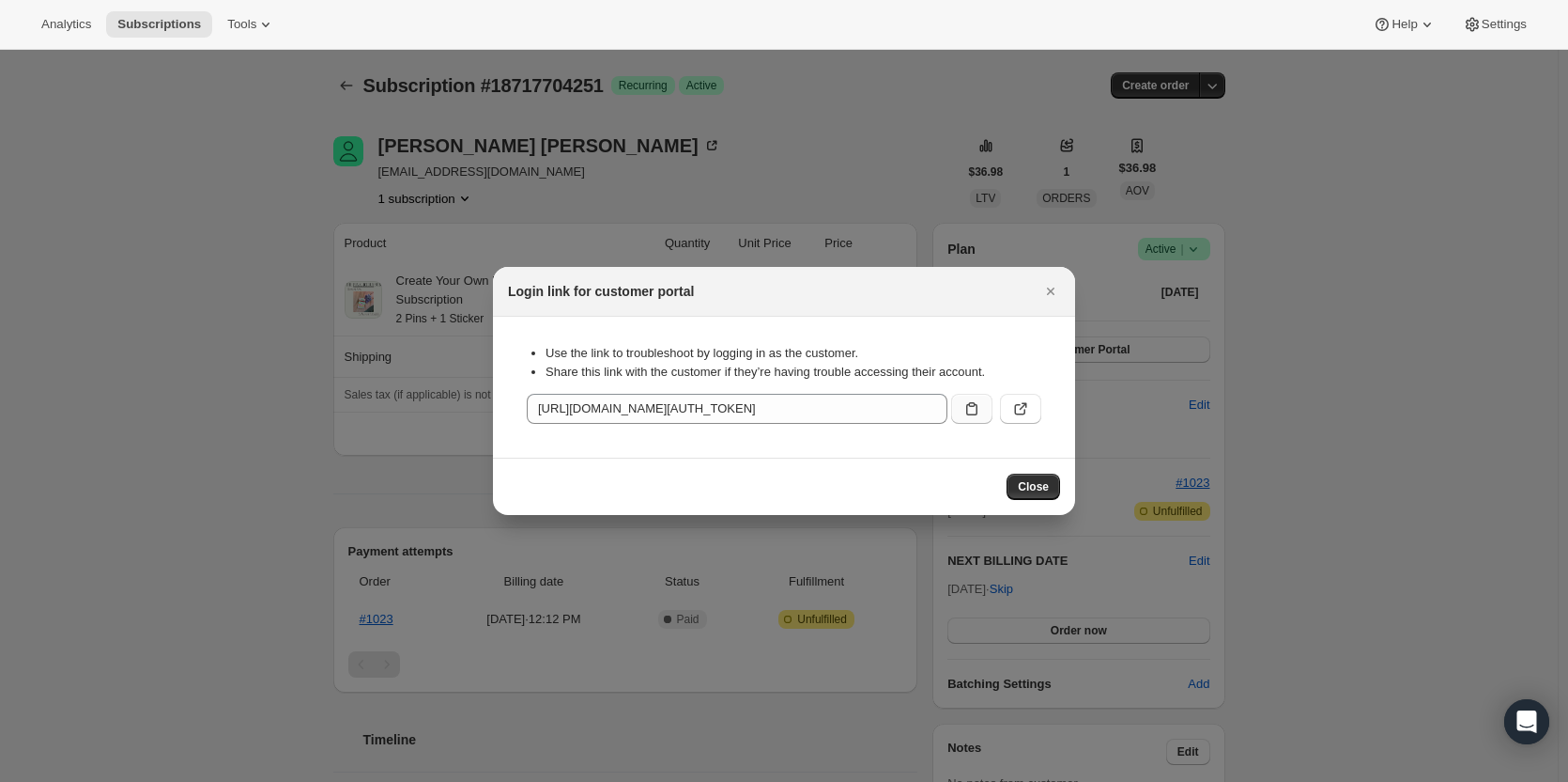
click at [971, 413] on icon ":rlt:" at bounding box center [972, 408] width 19 height 19
